Goal: Contribute content

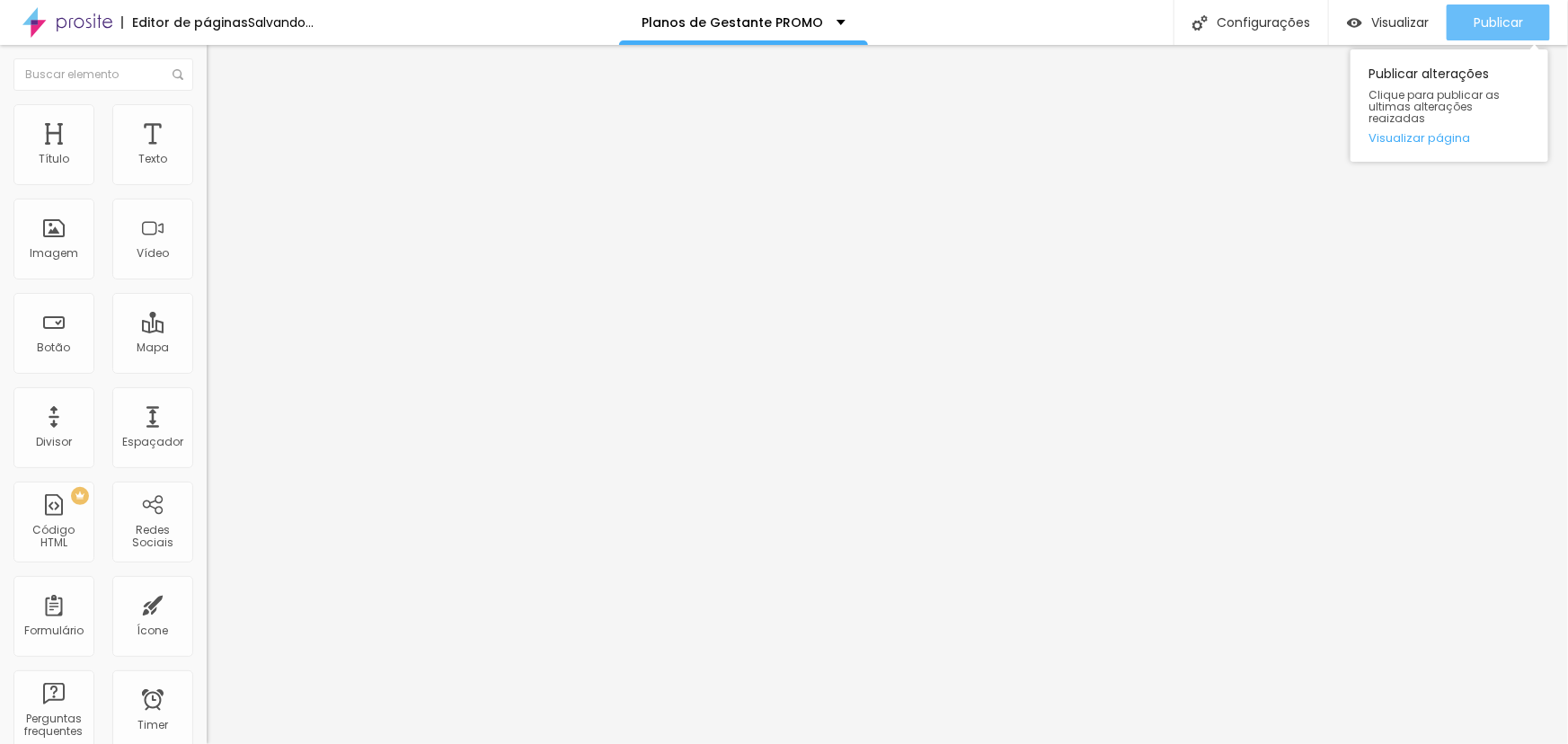
click at [1500, 29] on span "Publicar" at bounding box center [1499, 23] width 49 height 15
click at [1482, 24] on span "Publicar" at bounding box center [1499, 23] width 49 height 15
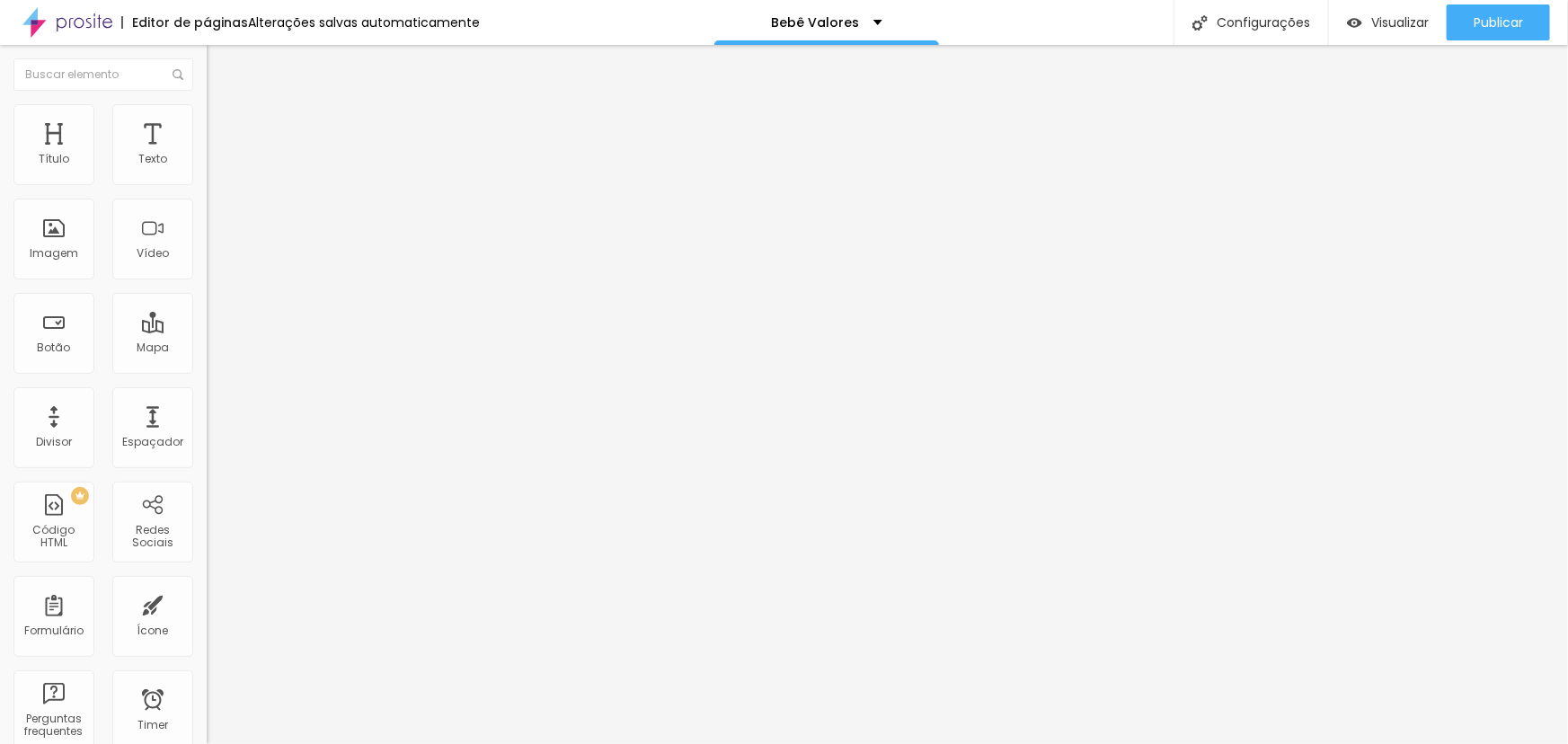
type input "14"
type input "5"
type input "50"
drag, startPoint x: 176, startPoint y: 376, endPoint x: 185, endPoint y: 374, distance: 9.2
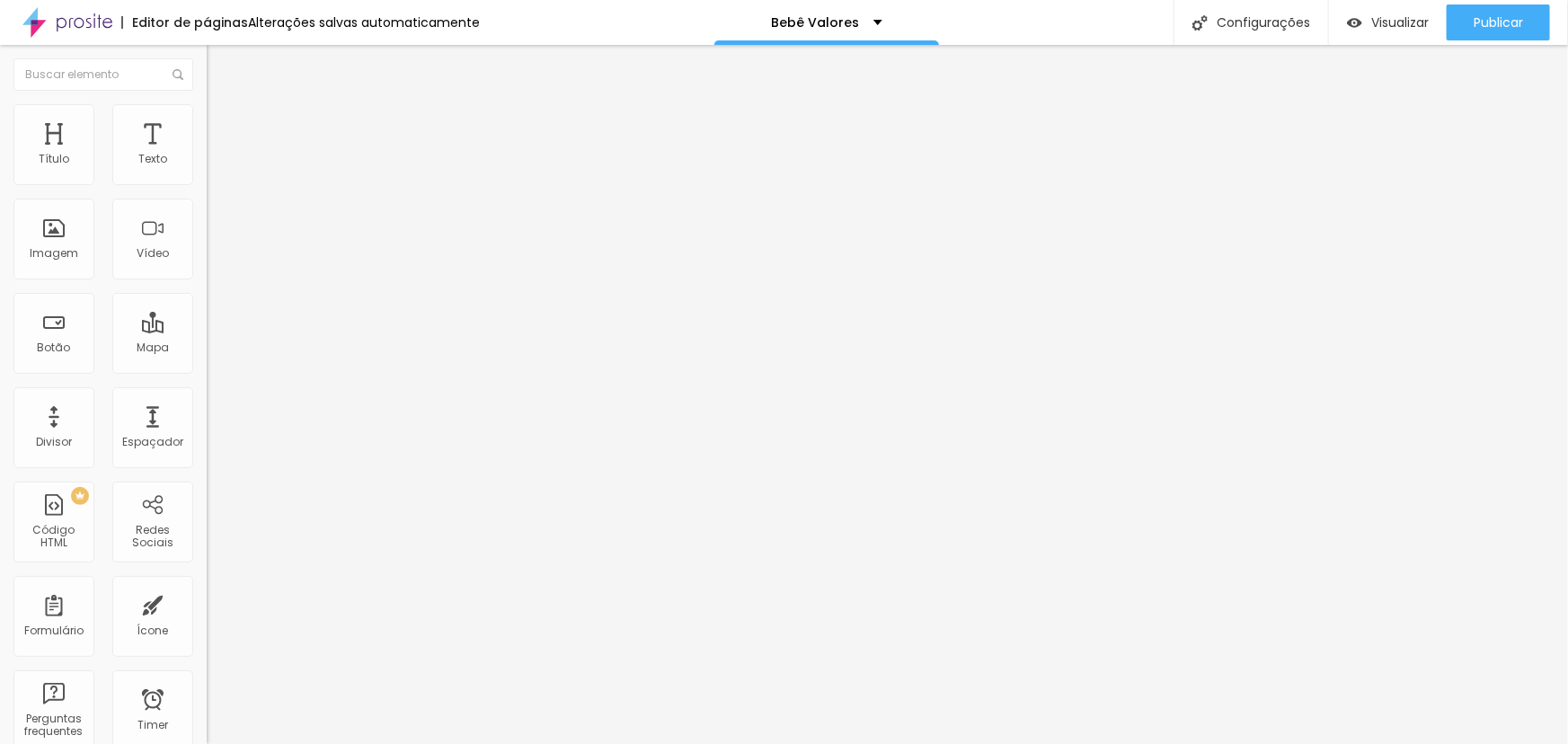
click at [207, 374] on div "70 Tamanho do texto" at bounding box center [310, 347] width 207 height 254
type input "14"
type input "5"
type input "50"
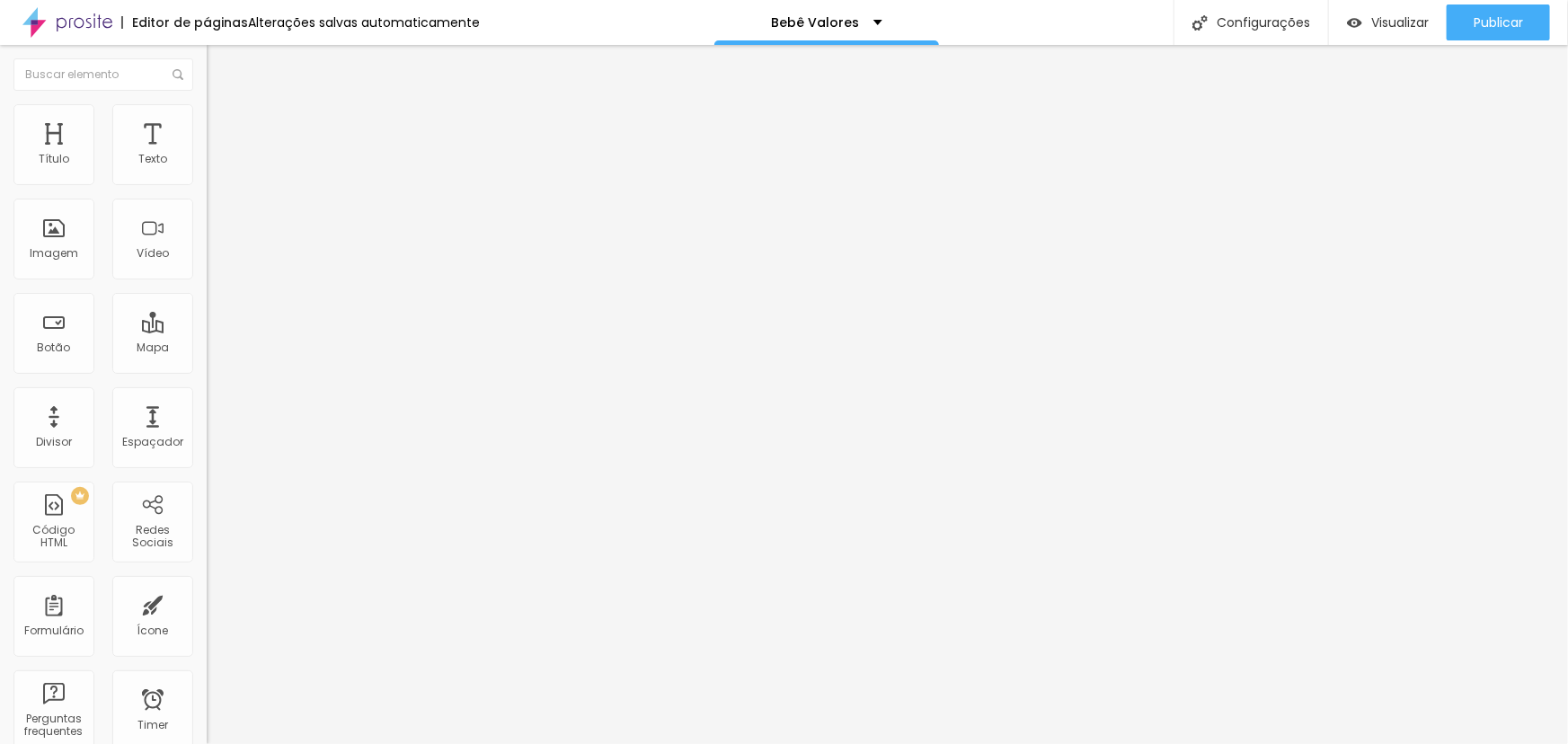
type input "14"
type input "6"
type input "60"
type input "14"
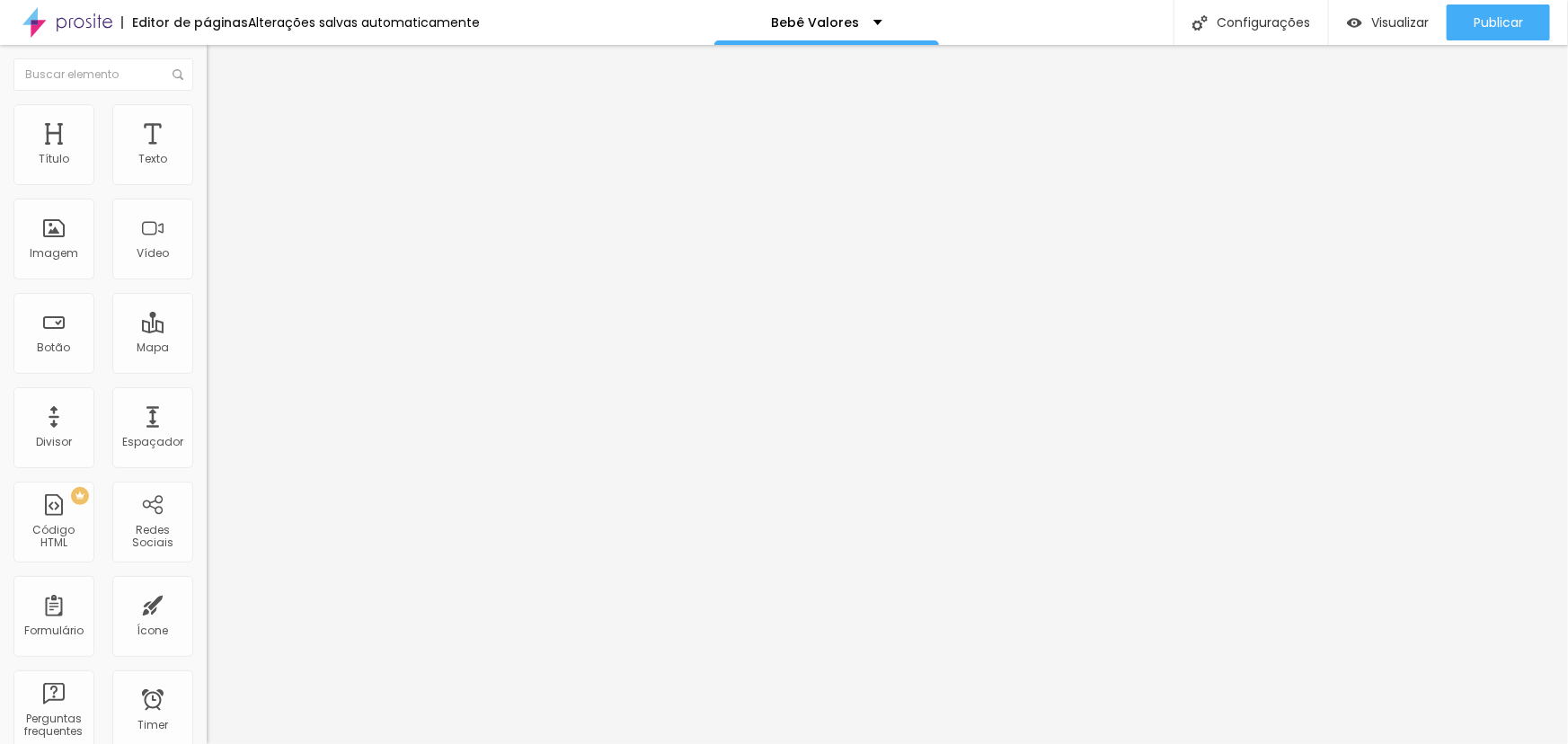
type input "5"
type input "50"
type input "14"
type input "5"
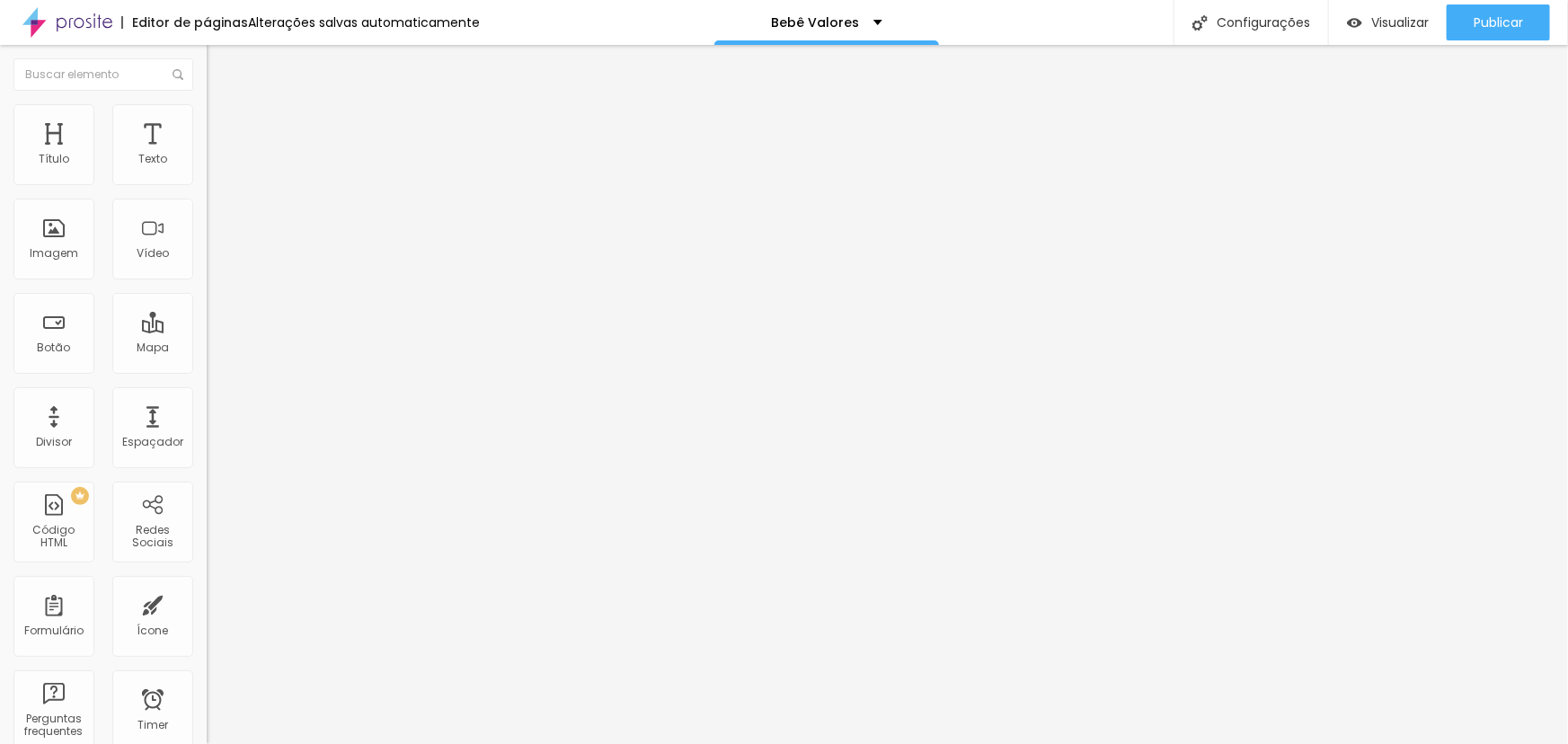
type input "50"
type input "14"
type input "6"
type input "60"
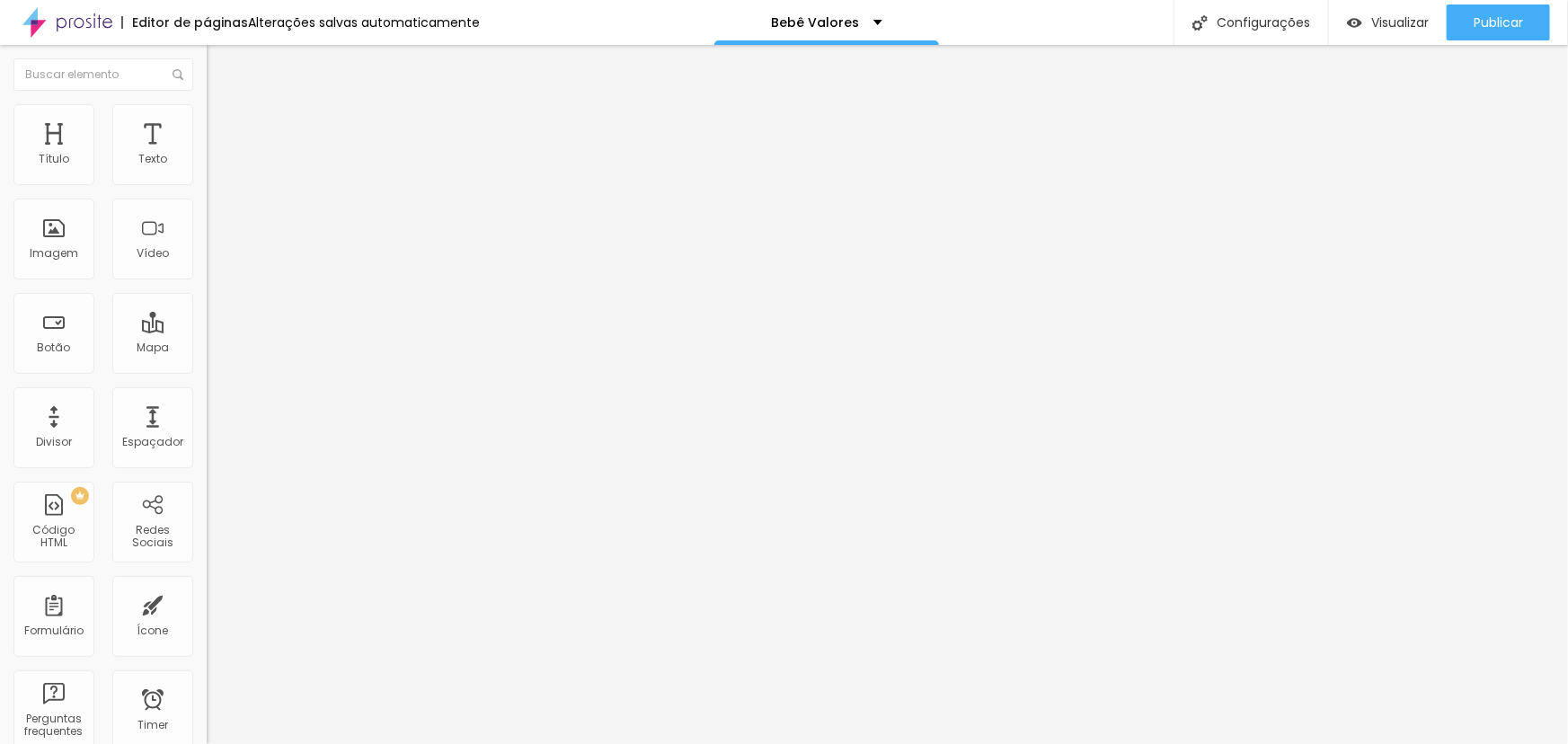
type input "60"
type input "14"
type input "5"
type input "50"
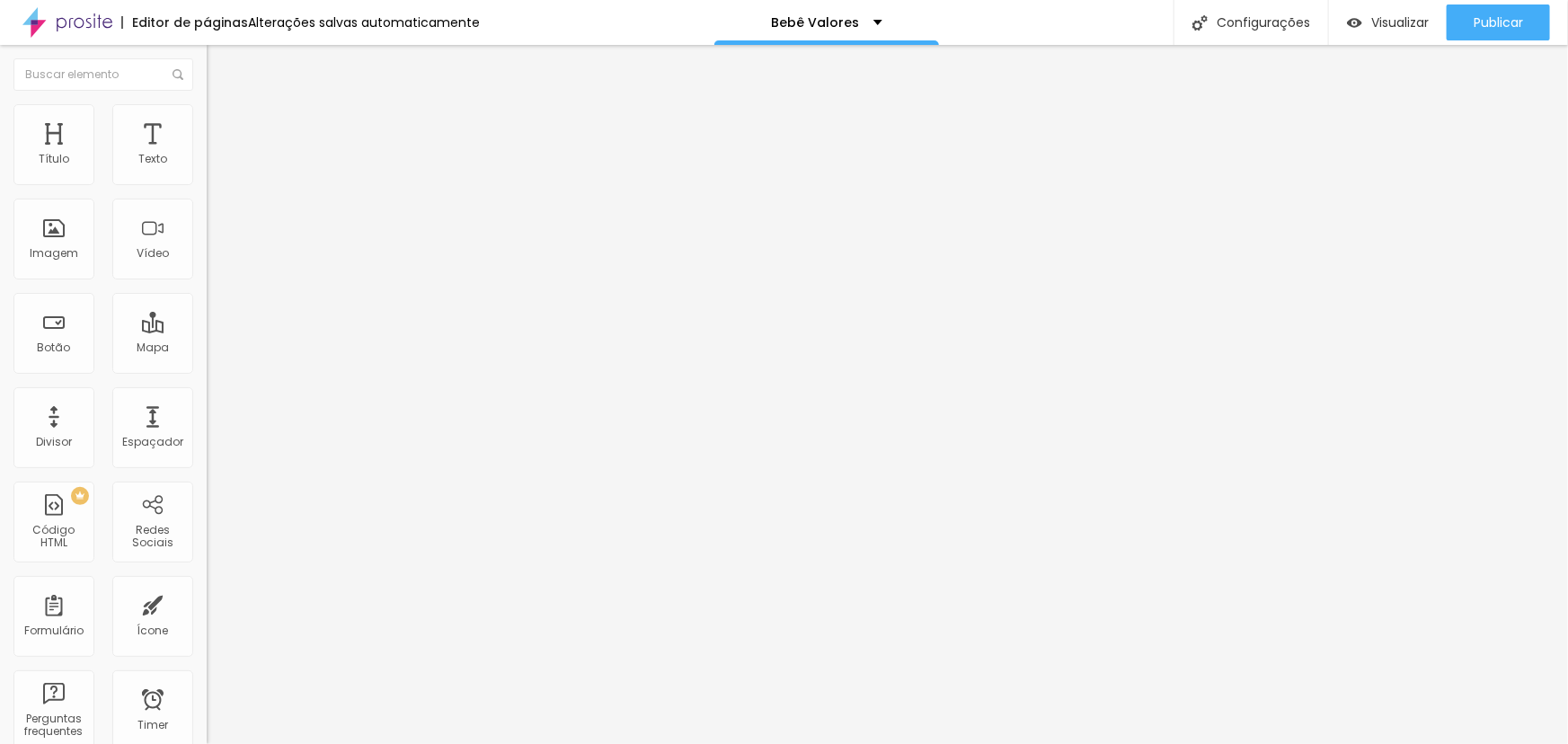
type input "14"
type input "60"
type input "14"
type input "50"
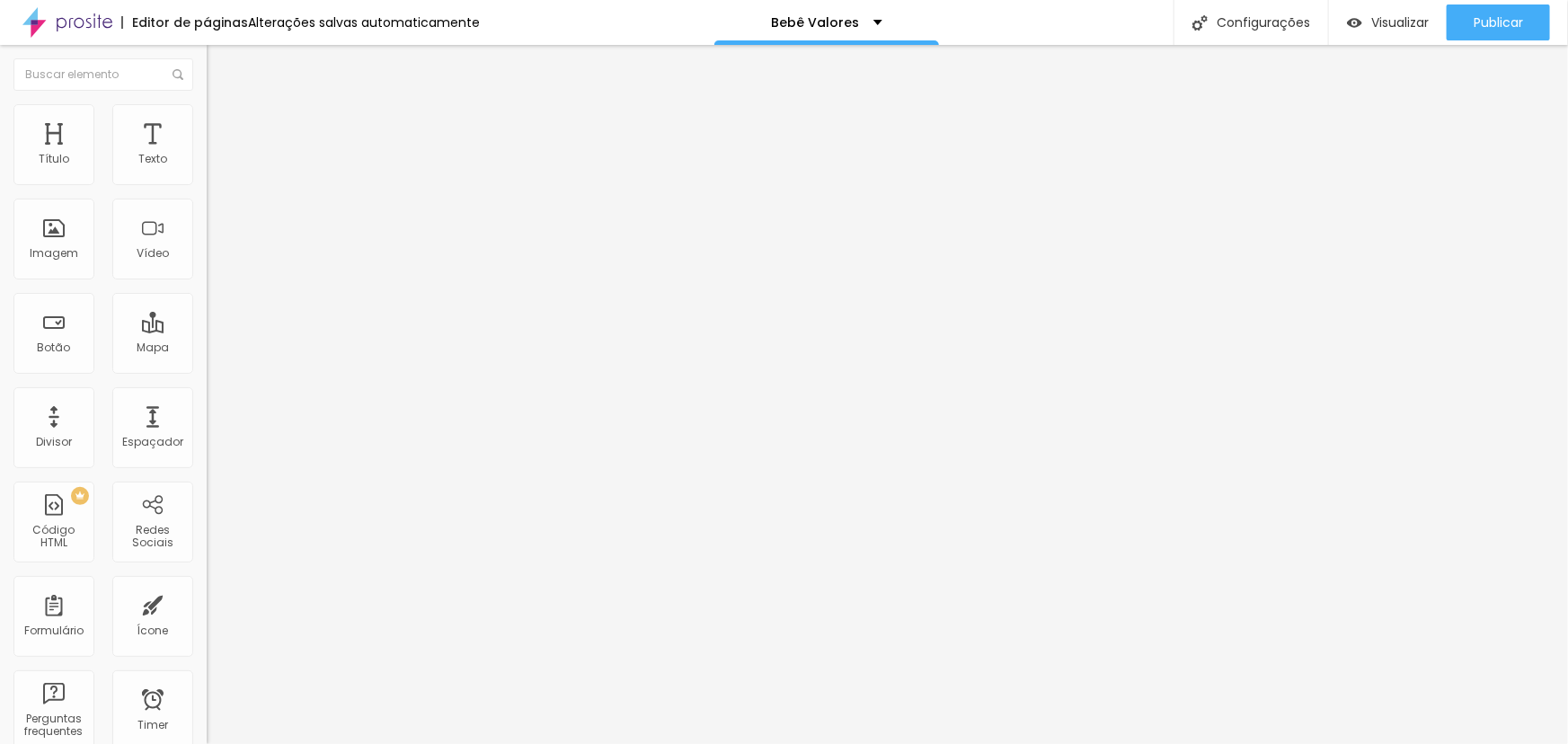
type input "50"
click at [207, 378] on div "70 Tamanho do texto" at bounding box center [310, 347] width 207 height 254
type input "14"
type input "6"
type input "60"
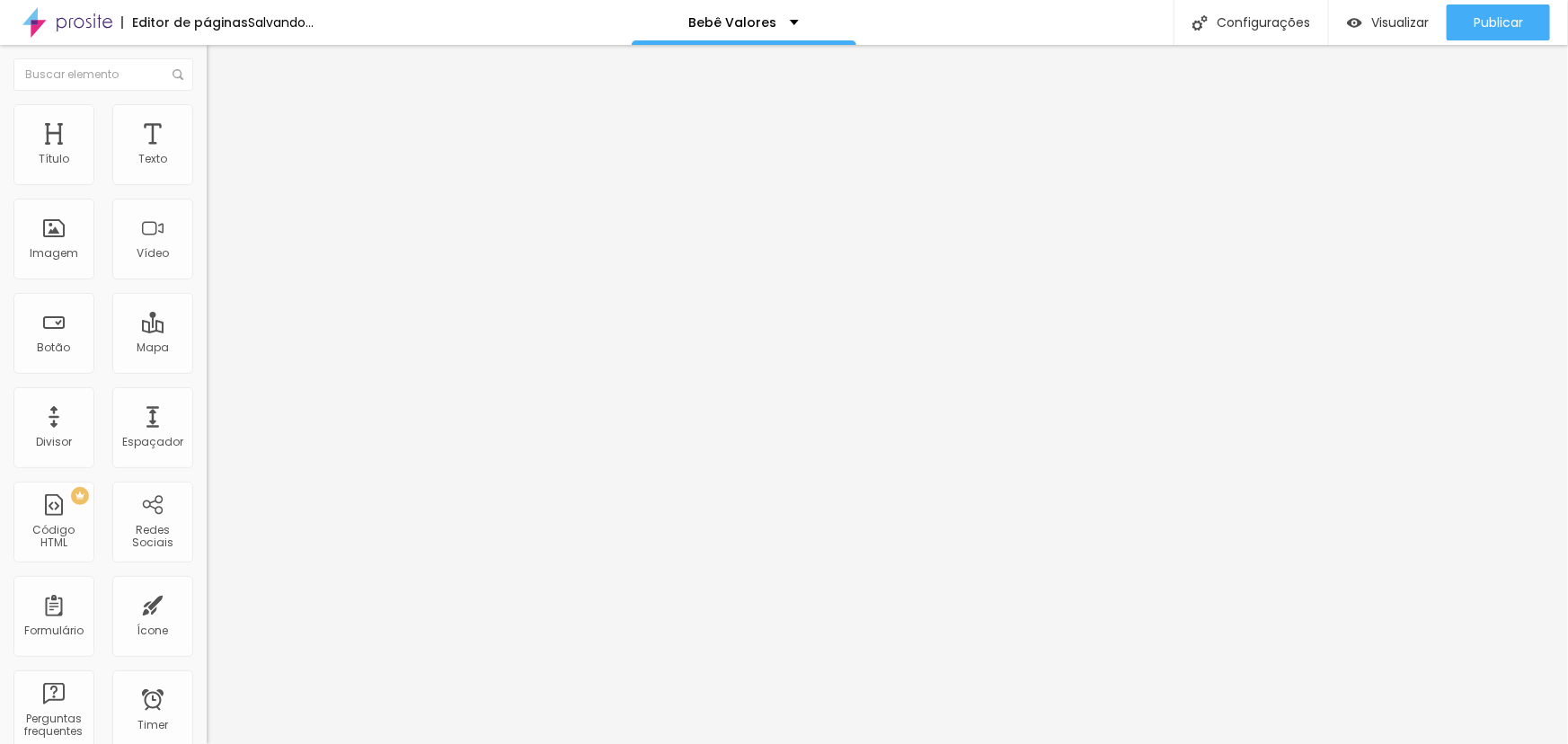
type input "60"
click at [1509, 23] on span "Publicar" at bounding box center [1499, 23] width 49 height 15
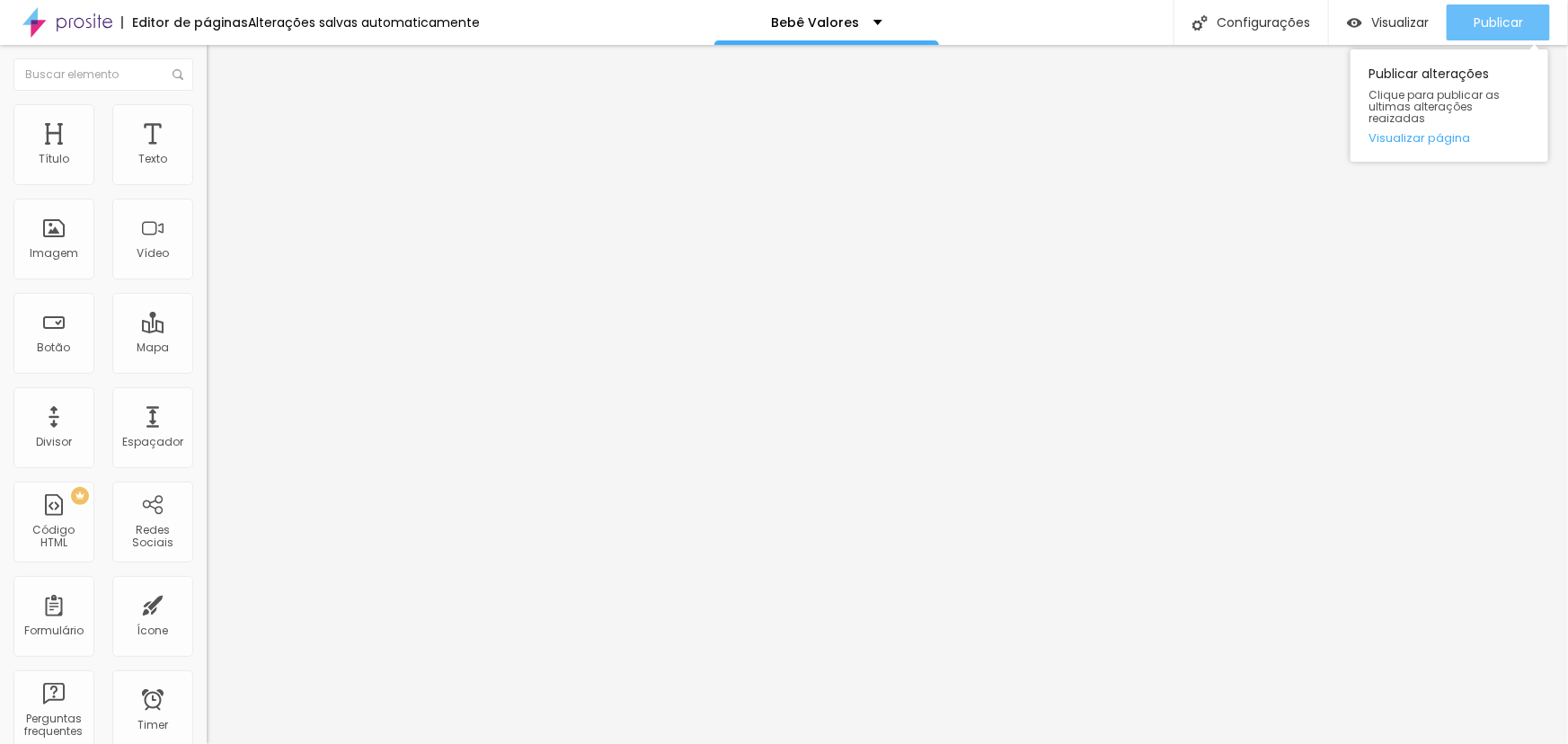
click at [1532, 11] on button "Publicar" at bounding box center [1498, 22] width 103 height 36
click at [1491, 20] on span "Publicar" at bounding box center [1499, 23] width 49 height 15
click at [1529, 8] on button "Publicar" at bounding box center [1498, 22] width 103 height 36
click at [1513, 23] on span "Publicar" at bounding box center [1499, 23] width 49 height 15
click at [1501, 10] on div "Publicar" at bounding box center [1499, 22] width 49 height 36
